Goal: Transaction & Acquisition: Subscribe to service/newsletter

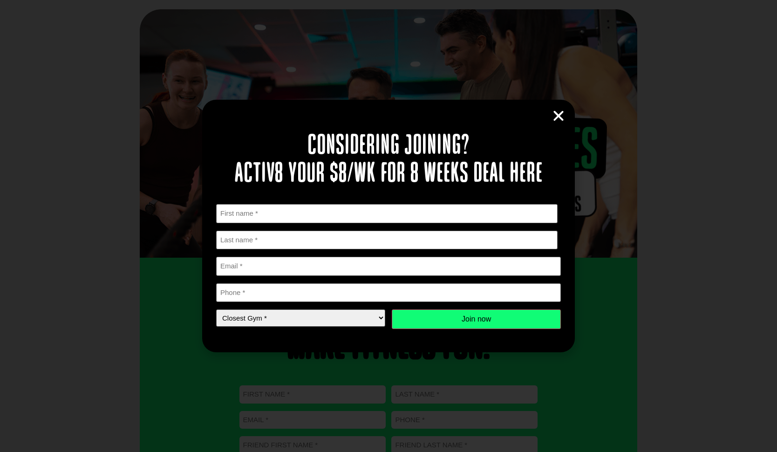
click at [557, 117] on icon "Close" at bounding box center [559, 116] width 14 height 14
click at [556, 115] on icon "Close" at bounding box center [559, 116] width 14 height 14
click at [36, 38] on div "Considering joining? Activ8 your $8/wk for 8 weeks deal here " * " indicates re…" at bounding box center [388, 226] width 777 height 452
click at [560, 116] on icon "Close" at bounding box center [559, 116] width 14 height 14
click at [557, 115] on icon "Close" at bounding box center [559, 116] width 14 height 14
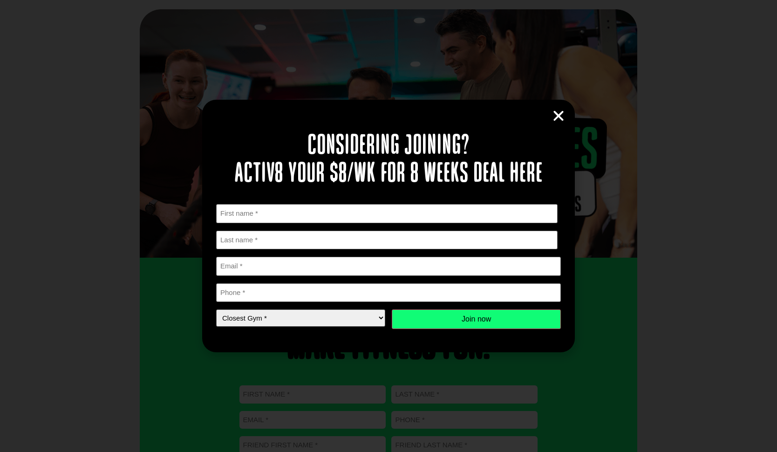
click at [559, 116] on icon "Close" at bounding box center [559, 116] width 14 height 14
